Goal: Navigation & Orientation: Understand site structure

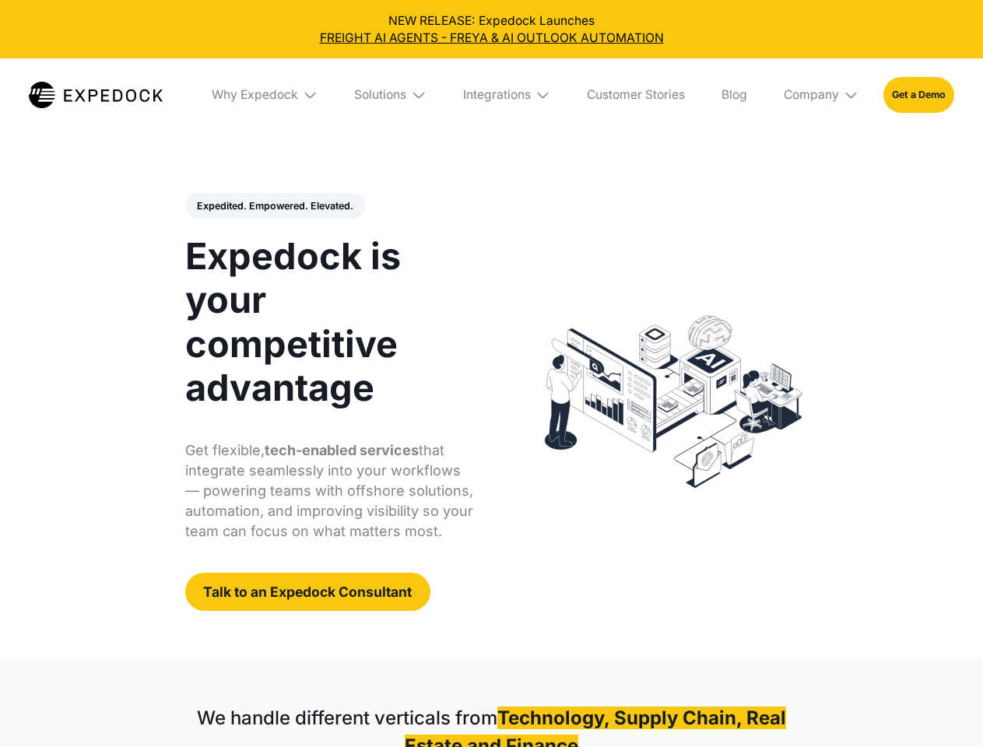
select select
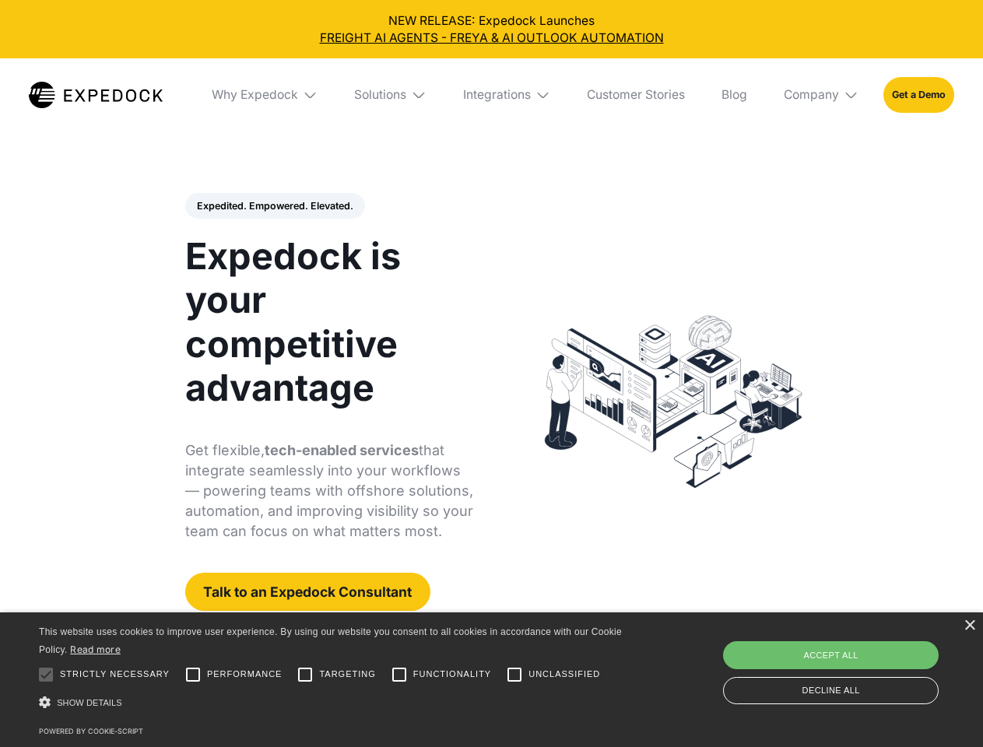
click at [491, 95] on div "Integrations" at bounding box center [497, 95] width 68 height 16
click at [265, 95] on div "Why Expedock" at bounding box center [242, 95] width 86 height 16
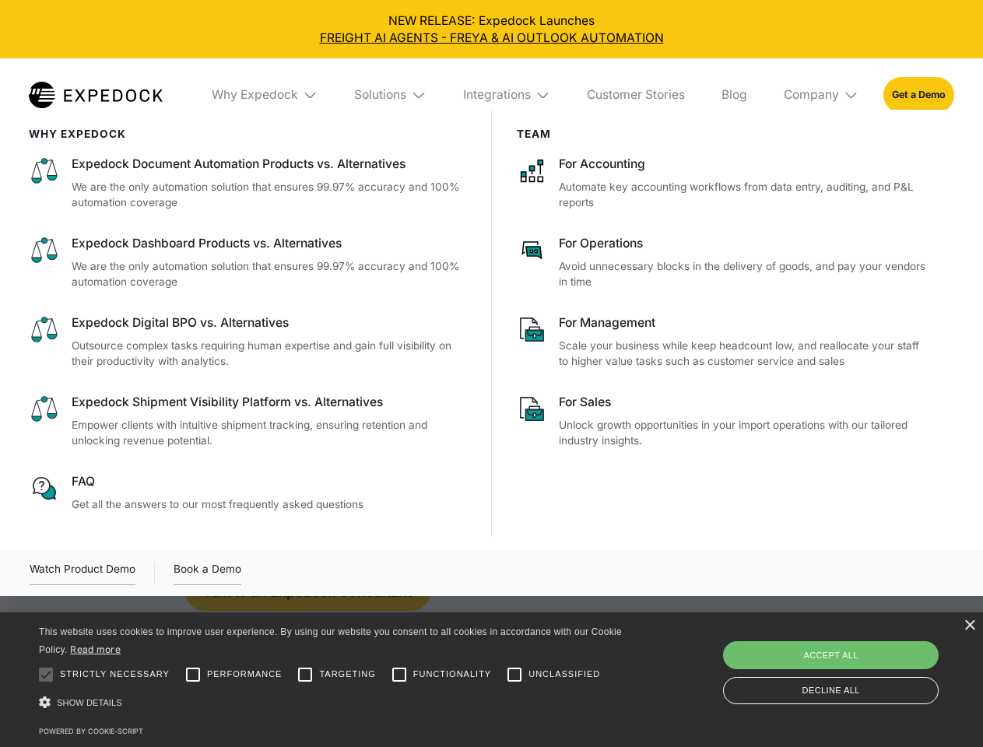
click at [392, 95] on div "Solutions" at bounding box center [380, 95] width 52 height 16
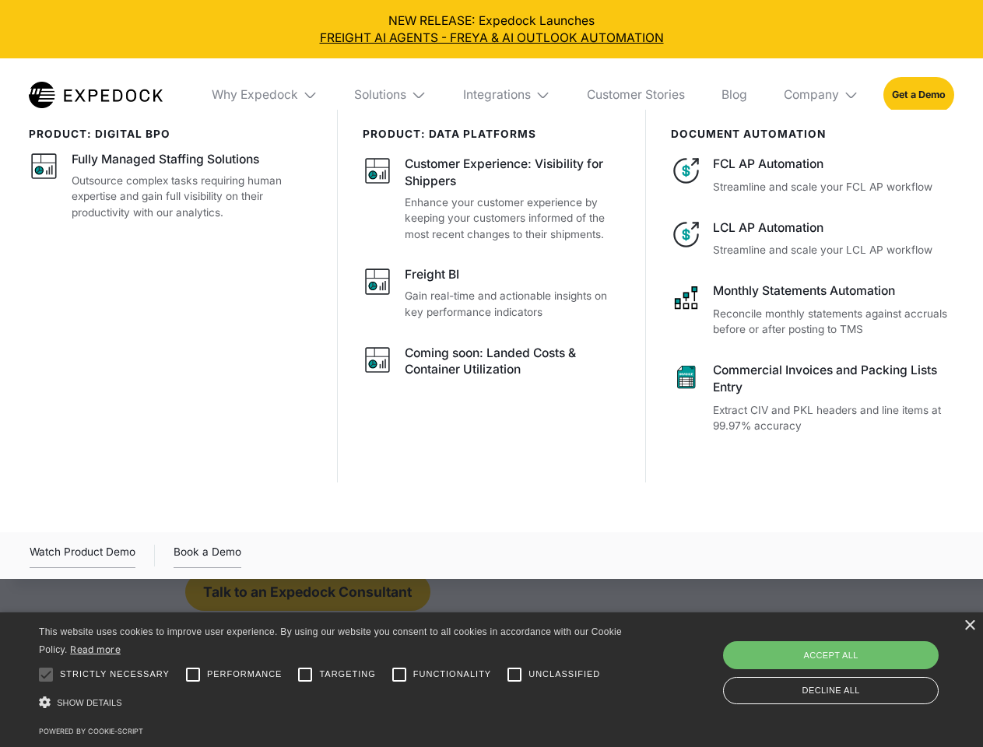
click at [508, 95] on div "Integrations" at bounding box center [497, 95] width 68 height 16
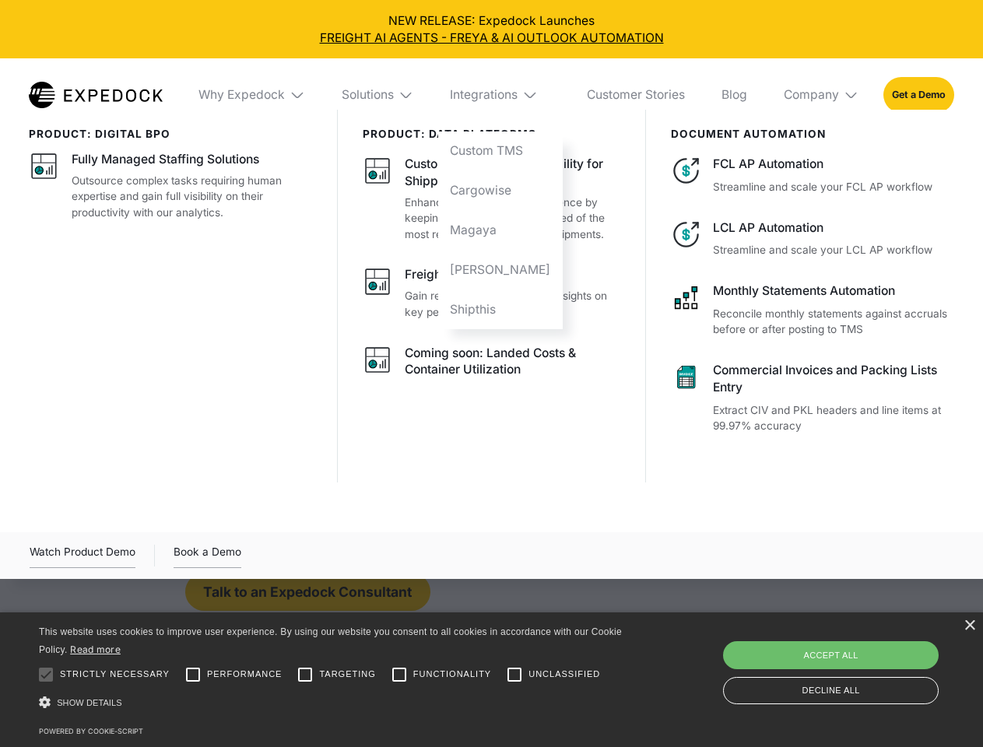
click at [822, 95] on div "Company" at bounding box center [811, 95] width 55 height 16
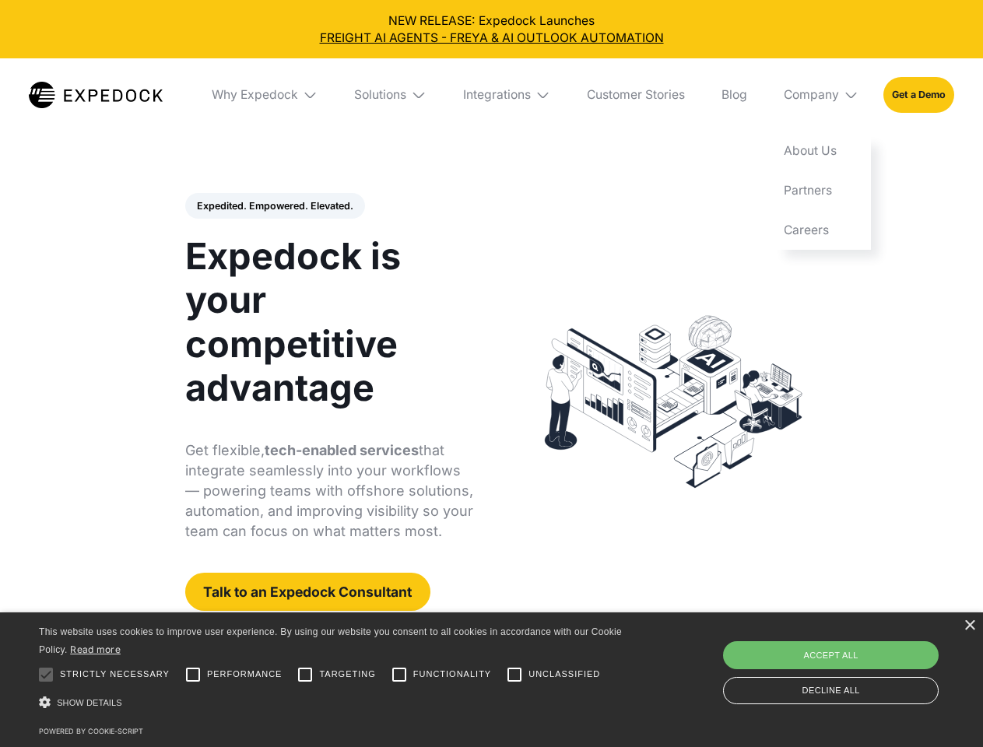
click at [274, 206] on div "Expedited. Empowered. Elevated. Automate Freight Document Extraction at 99.97% …" at bounding box center [329, 402] width 289 height 419
click at [46, 675] on div at bounding box center [45, 674] width 31 height 31
click at [193, 675] on input "Performance" at bounding box center [193, 674] width 31 height 31
checkbox input "true"
click at [305, 675] on input "Targeting" at bounding box center [305, 674] width 31 height 31
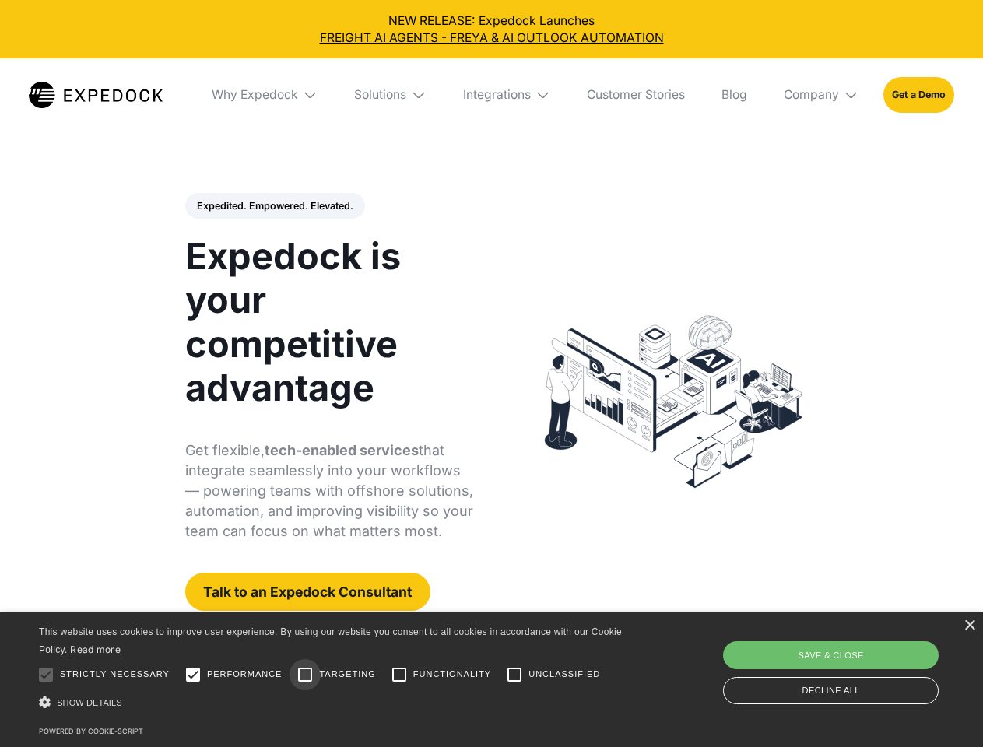
checkbox input "true"
click at [399, 675] on input "Functionality" at bounding box center [399, 674] width 31 height 31
checkbox input "true"
